Goal: Use online tool/utility: Use online tool/utility

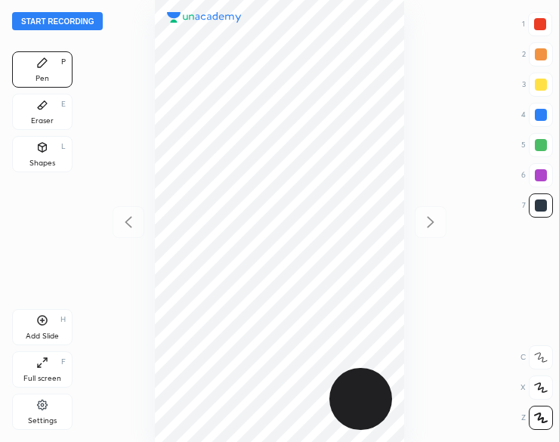
scroll to position [442, 317]
click at [52, 26] on button "Start recording" at bounding box center [57, 21] width 91 height 18
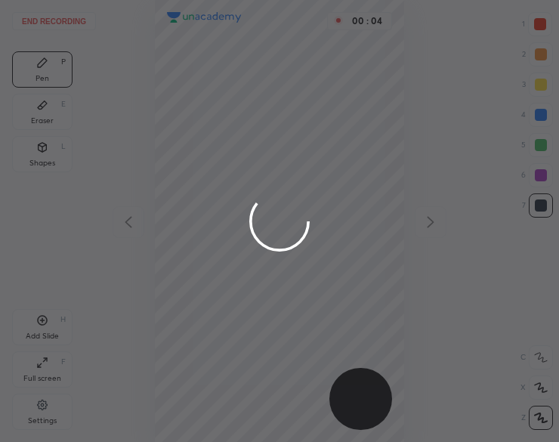
click at [179, 48] on div at bounding box center [279, 221] width 559 height 442
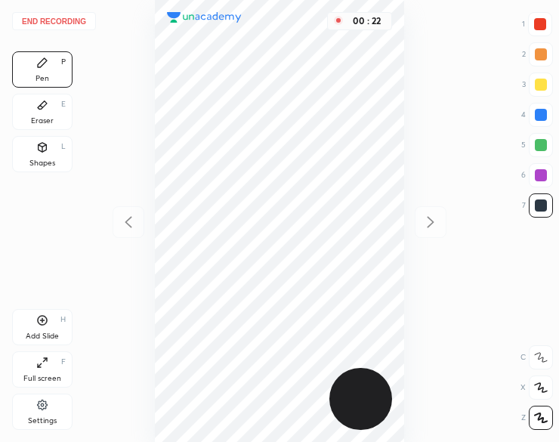
click at [538, 23] on div at bounding box center [540, 24] width 12 height 12
click at [39, 324] on icon at bounding box center [43, 321] width 10 height 10
click at [414, 115] on div "01 : 09" at bounding box center [279, 221] width 317 height 442
click at [129, 226] on icon at bounding box center [128, 221] width 7 height 11
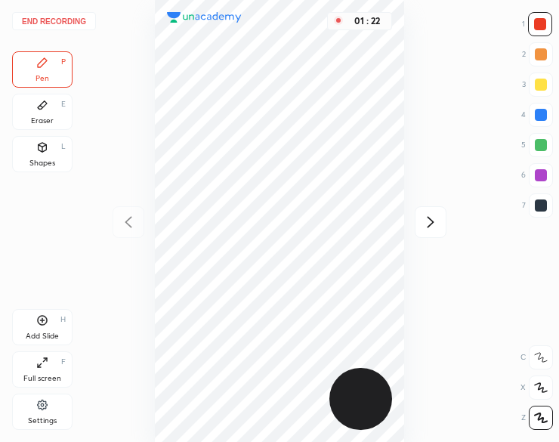
click at [426, 227] on icon at bounding box center [430, 222] width 18 height 18
click at [409, 101] on div "01 : 42" at bounding box center [279, 221] width 317 height 442
click at [42, 316] on icon at bounding box center [42, 320] width 12 height 12
click at [48, 24] on button "End recording" at bounding box center [54, 21] width 84 height 18
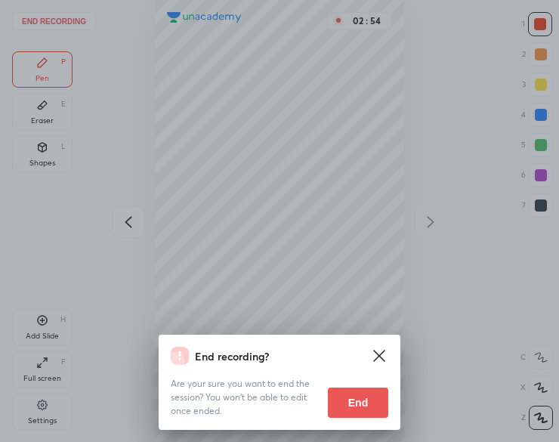
click at [366, 398] on button "End" at bounding box center [358, 402] width 60 height 30
